Goal: Task Accomplishment & Management: Complete application form

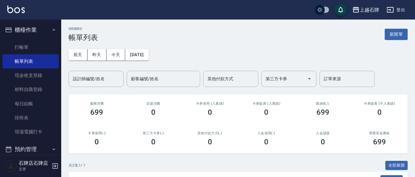
scroll to position [61, 0]
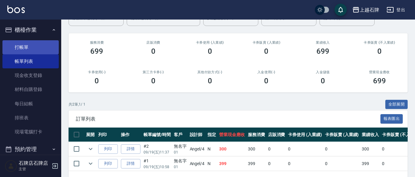
click at [46, 54] on link "打帳單" at bounding box center [30, 47] width 56 height 14
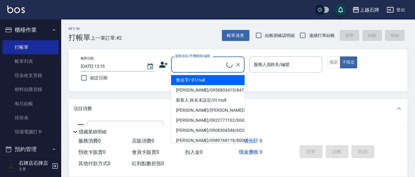
click at [222, 70] on input "顧客姓名/手機號碼/編號" at bounding box center [200, 64] width 53 height 11
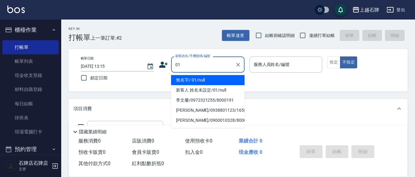
type input "01"
type input "6"
type input "無名字/ 01/null"
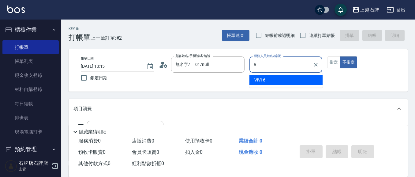
type input "6"
type button "false"
type input "ViVi-6"
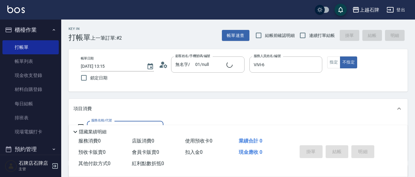
type input "新客人 姓名未設定/01/null"
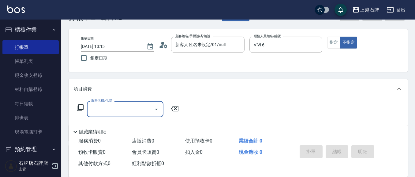
scroll to position [31, 0]
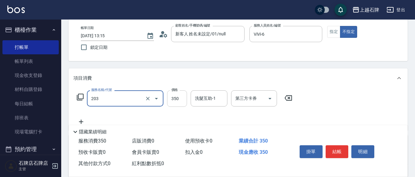
type input "B級洗+剪(203)"
click at [173, 101] on input "350" at bounding box center [177, 99] width 20 height 17
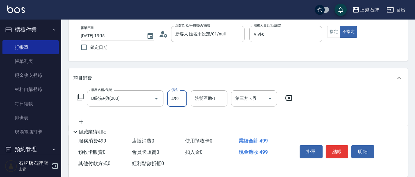
type input "499"
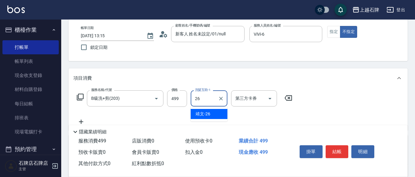
type input "靖文-26"
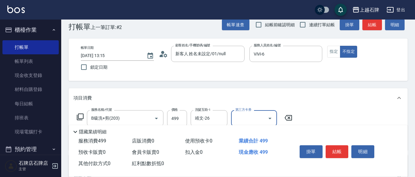
scroll to position [0, 0]
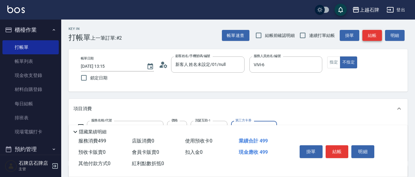
click at [367, 34] on button "結帳" at bounding box center [372, 35] width 20 height 11
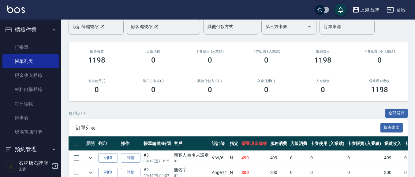
scroll to position [61, 0]
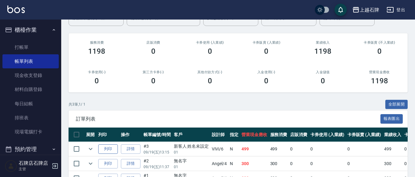
click at [104, 148] on button "列印" at bounding box center [108, 149] width 20 height 9
click at [43, 46] on link "打帳單" at bounding box center [30, 47] width 56 height 14
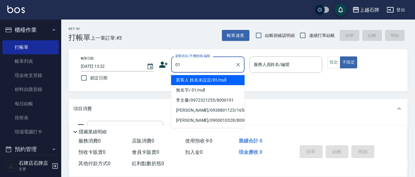
type input "新客人 姓名未設定/01/null"
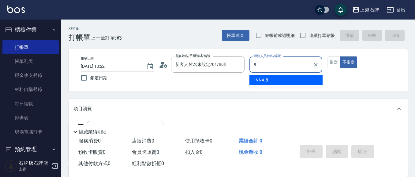
type input "INNA-8"
type button "false"
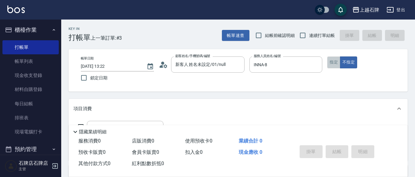
click at [333, 61] on button "指定" at bounding box center [333, 63] width 13 height 12
click at [351, 59] on button "不指定" at bounding box center [348, 63] width 17 height 12
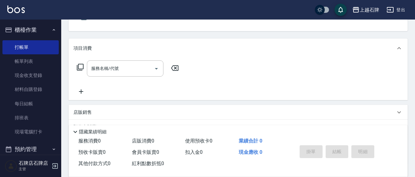
scroll to position [61, 0]
click at [120, 65] on input "服務名稱/代號" at bounding box center [121, 68] width 62 height 11
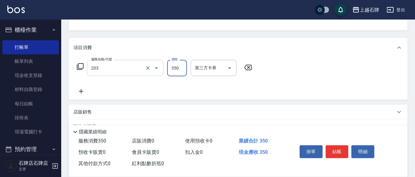
type input "B級洗+剪(203)"
type input "499"
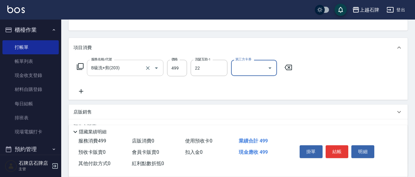
type input "嘉芸-22"
click at [334, 148] on button "結帳" at bounding box center [337, 152] width 23 height 13
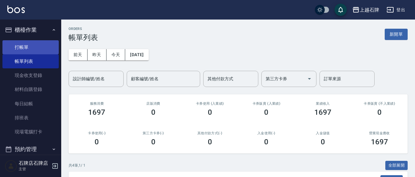
click at [15, 45] on link "打帳單" at bounding box center [30, 47] width 56 height 14
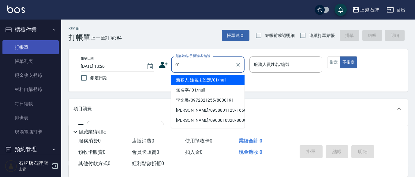
type input "新客人 姓名未設定/01/null"
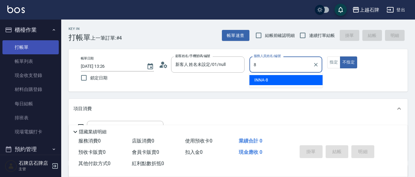
type input "INNA-8"
type button "false"
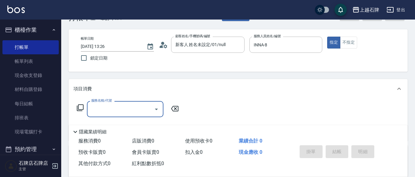
scroll to position [31, 0]
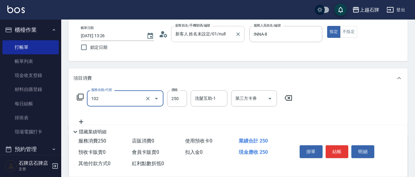
type input "精油洗髮(102)"
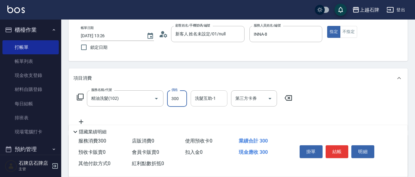
type input "300"
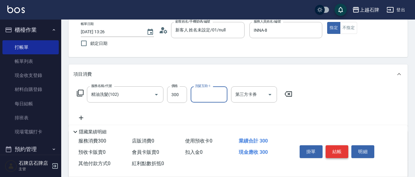
scroll to position [61, 0]
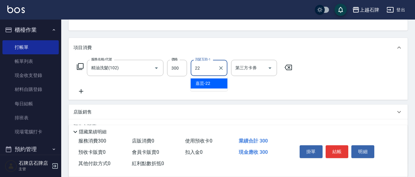
type input "嘉芸-22"
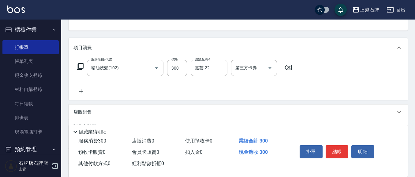
click at [78, 90] on icon at bounding box center [80, 91] width 15 height 7
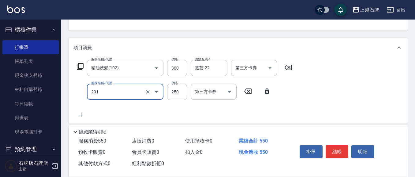
type input "B級單剪(201)"
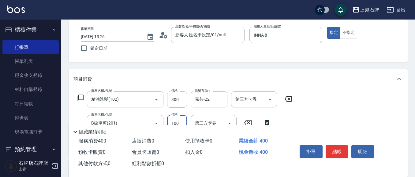
scroll to position [0, 0]
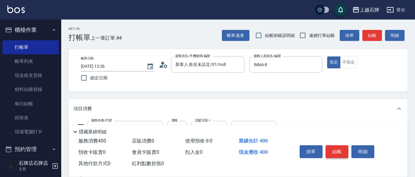
type input "100"
click at [331, 148] on button "結帳" at bounding box center [337, 152] width 23 height 13
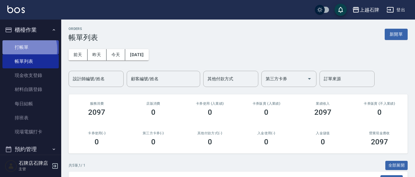
click at [22, 49] on link "打帳單" at bounding box center [30, 47] width 56 height 14
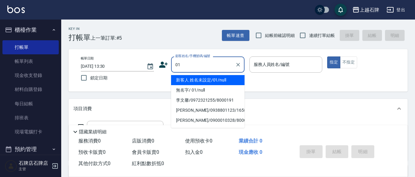
type input "新客人 姓名未設定/01/null"
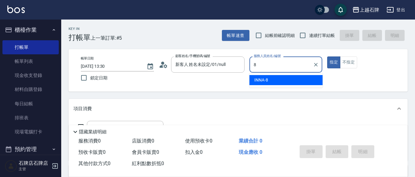
type input "INNA-8"
type button "true"
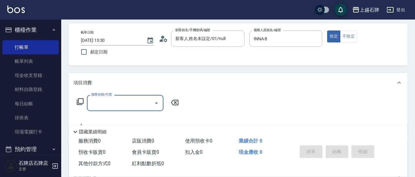
scroll to position [61, 0]
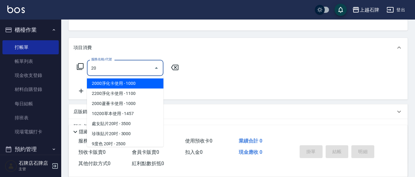
type input "2000淨化卡使用(603)"
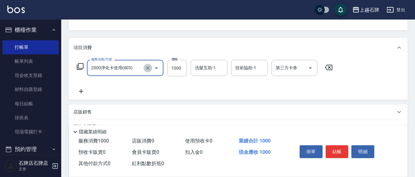
click at [147, 67] on icon "Clear" at bounding box center [148, 68] width 6 height 6
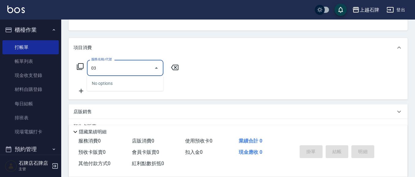
type input "0"
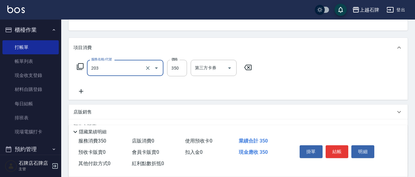
type input "B級洗+剪(203)"
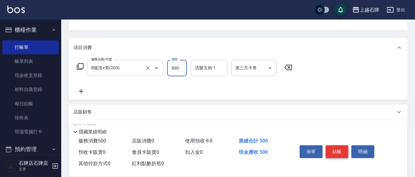
type input "500"
click at [338, 152] on button "結帳" at bounding box center [337, 152] width 23 height 13
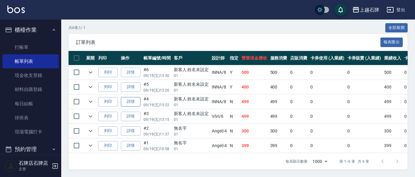
scroll to position [143, 0]
click at [108, 68] on button "列印" at bounding box center [108, 72] width 20 height 9
click at [112, 83] on button "列印" at bounding box center [108, 87] width 20 height 9
click at [110, 97] on button "列印" at bounding box center [108, 101] width 20 height 9
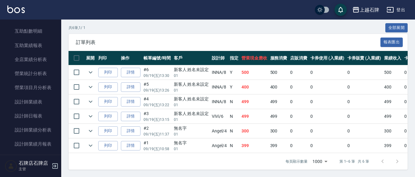
scroll to position [275, 0]
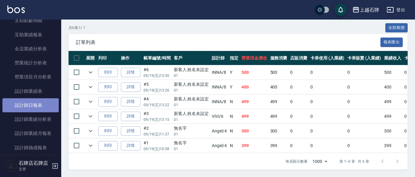
click at [48, 108] on link "設計師日報表" at bounding box center [30, 106] width 56 height 14
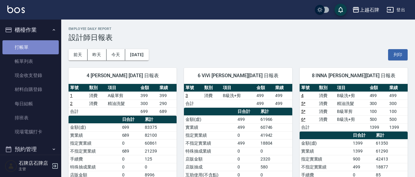
click at [37, 43] on link "打帳單" at bounding box center [30, 47] width 56 height 14
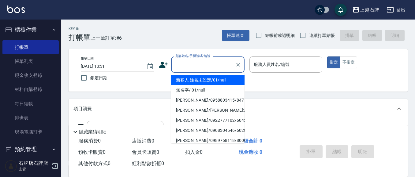
click at [224, 65] on input "顧客姓名/手機號碼/編號" at bounding box center [203, 64] width 59 height 11
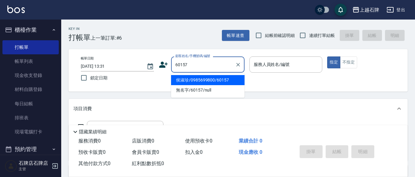
click at [229, 85] on li "侯淑珍/0985699800/60157" at bounding box center [207, 80] width 73 height 10
type input "侯淑珍/0985699800/60157"
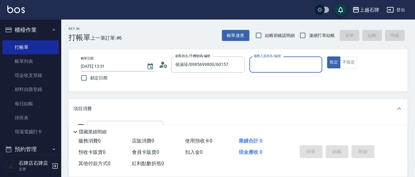
type input "ViVi-6"
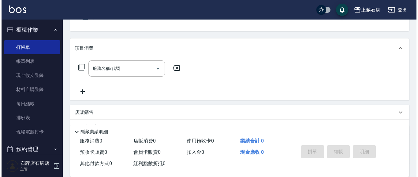
scroll to position [61, 0]
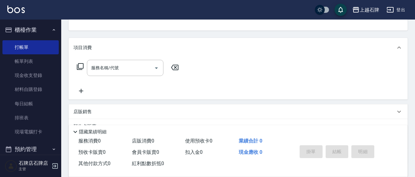
click at [80, 69] on icon at bounding box center [80, 66] width 7 height 7
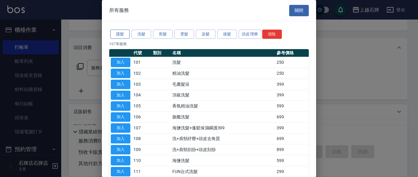
click at [121, 31] on button "護髮" at bounding box center [120, 34] width 20 height 9
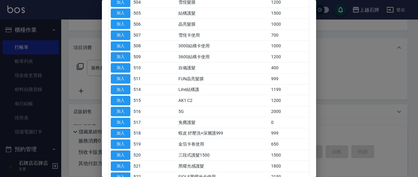
scroll to position [62, 0]
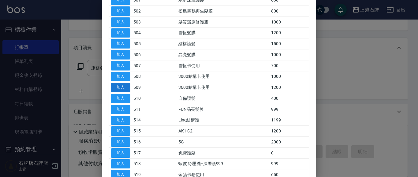
click at [126, 90] on button "加入" at bounding box center [121, 87] width 20 height 9
type input "3600結構卡使用(509)"
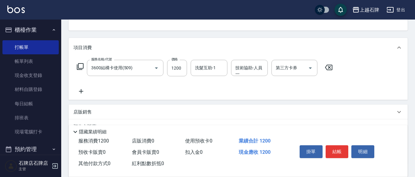
click at [230, 66] on form "洗髮互助-1 洗髮互助-1" at bounding box center [211, 68] width 40 height 16
click at [235, 66] on div "技術協助-人員一" at bounding box center [249, 68] width 37 height 16
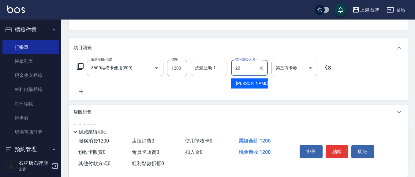
type input "[PERSON_NAME]-20"
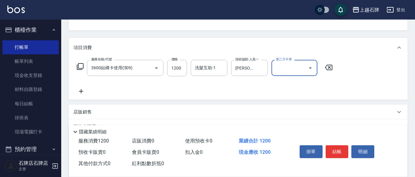
click at [313, 67] on icon "Open" at bounding box center [310, 68] width 7 height 7
click at [314, 82] on span "舊有卡券" at bounding box center [294, 84] width 46 height 10
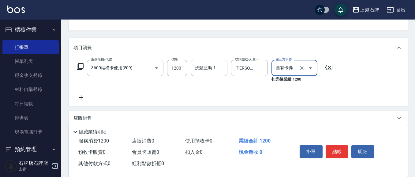
type input "舊有卡券"
click at [81, 100] on icon at bounding box center [80, 97] width 15 height 7
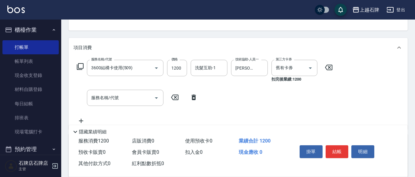
click at [82, 66] on icon at bounding box center [79, 66] width 7 height 7
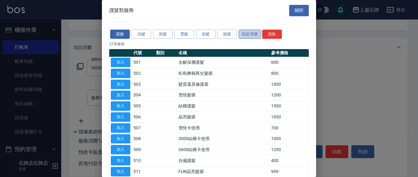
click at [251, 32] on button "頭皮理療" at bounding box center [250, 34] width 23 height 9
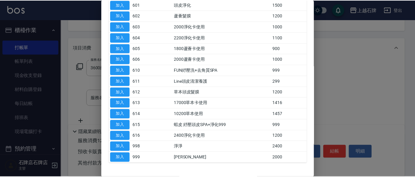
scroll to position [80, 0]
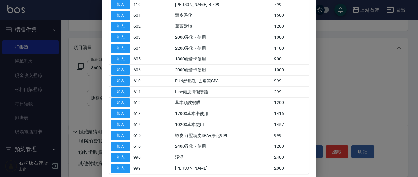
click at [118, 43] on td "加入" at bounding box center [120, 48] width 23 height 11
click at [124, 50] on button "加入" at bounding box center [121, 48] width 20 height 9
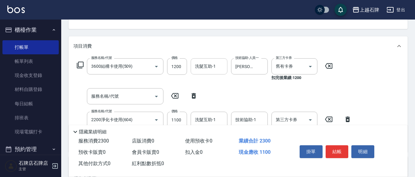
scroll to position [61, 0]
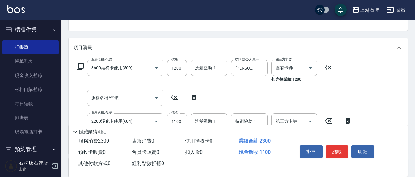
click at [195, 99] on icon at bounding box center [194, 98] width 4 height 6
type input "2200淨化卡使用(604)"
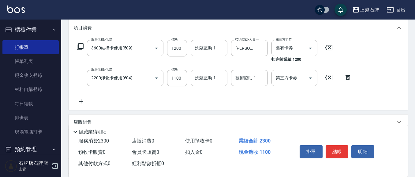
scroll to position [122, 0]
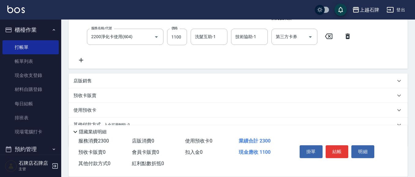
click at [83, 62] on icon at bounding box center [80, 60] width 15 height 7
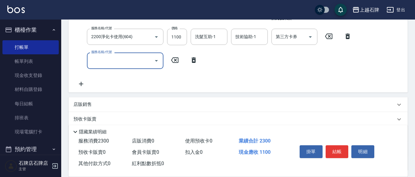
click at [95, 62] on input "服務名稱/代號" at bounding box center [121, 60] width 62 height 11
click at [224, 60] on input "洗髮互助-1" at bounding box center [208, 60] width 31 height 11
type input "2400淨化卡使用(616)"
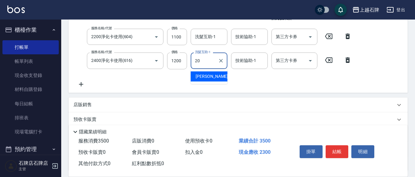
type input "[PERSON_NAME]-20"
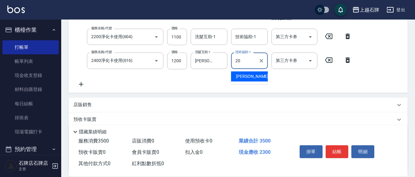
type input "[PERSON_NAME]-20"
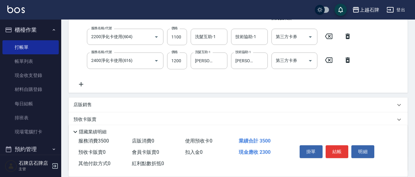
click at [245, 28] on div "服務名稱/代號 3600結構卡使用(509) 服務名稱/代號 價格 1200 價格 洗髮互助-1 洗髮互助-1 技術協助-人員[PERSON_NAME]-20…" at bounding box center [214, 43] width 282 height 89
click at [245, 33] on div "技術協助-1" at bounding box center [249, 37] width 37 height 16
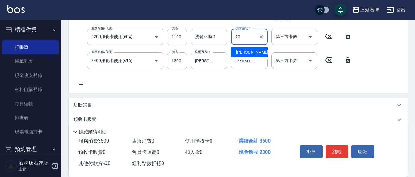
type input "[PERSON_NAME]-20"
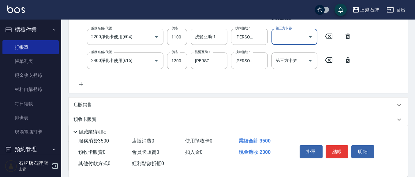
click at [306, 33] on div at bounding box center [309, 37] width 9 height 16
click at [311, 41] on button "Open" at bounding box center [310, 37] width 10 height 10
click at [309, 54] on span "舊有卡券" at bounding box center [294, 52] width 46 height 10
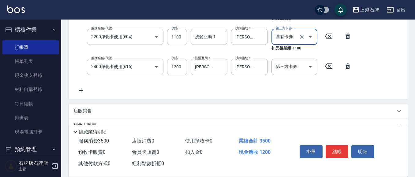
type input "舊有卡券"
click at [312, 68] on icon "Open" at bounding box center [310, 66] width 7 height 7
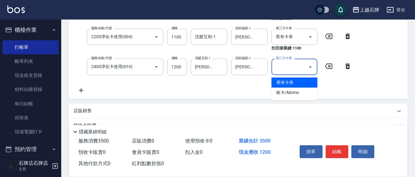
click at [303, 78] on span "舊有卡券" at bounding box center [294, 83] width 46 height 10
type input "舊有卡券"
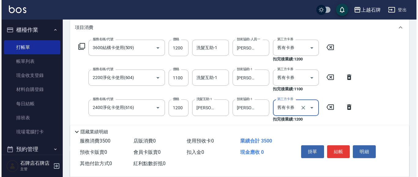
scroll to position [92, 0]
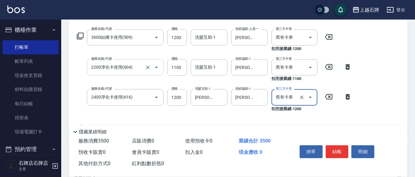
click at [142, 69] on input "2200淨化卡使用(604)" at bounding box center [117, 67] width 54 height 11
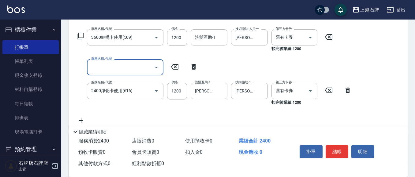
click at [80, 35] on icon at bounding box center [79, 35] width 7 height 7
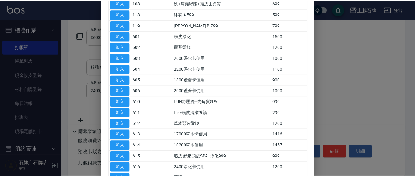
scroll to position [61, 0]
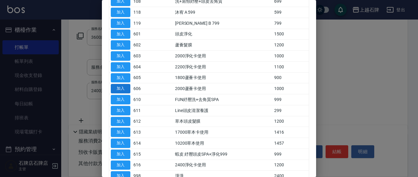
click at [121, 87] on button "加入" at bounding box center [121, 88] width 20 height 9
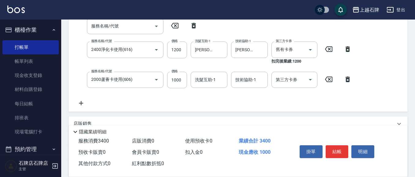
scroll to position [122, 0]
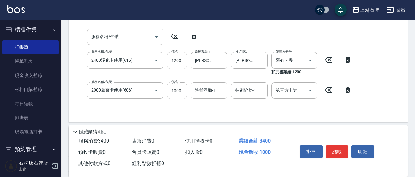
click at [194, 37] on icon at bounding box center [193, 36] width 15 height 7
type input "2400淨化卡使用(616)"
type input "2000蘆薈卡使用(606)"
type input "1000"
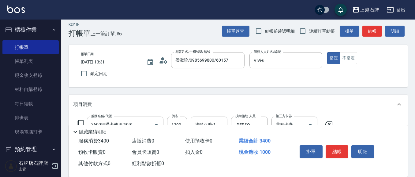
scroll to position [0, 0]
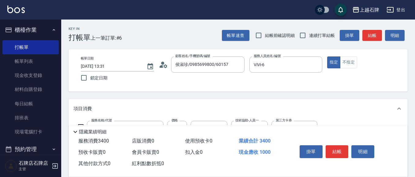
click at [372, 32] on button "結帳" at bounding box center [372, 35] width 20 height 11
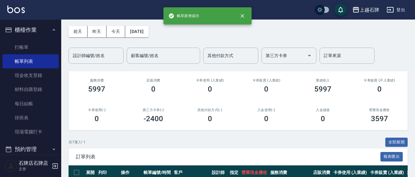
scroll to position [122, 0]
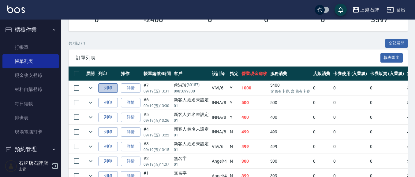
click at [117, 89] on button "列印" at bounding box center [108, 88] width 20 height 9
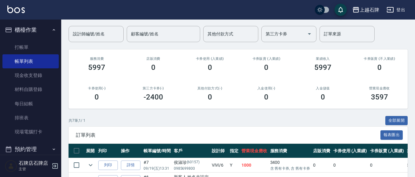
scroll to position [31, 0]
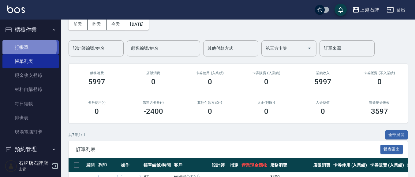
click at [24, 47] on link "打帳單" at bounding box center [30, 47] width 56 height 14
